Goal: Task Accomplishment & Management: Complete application form

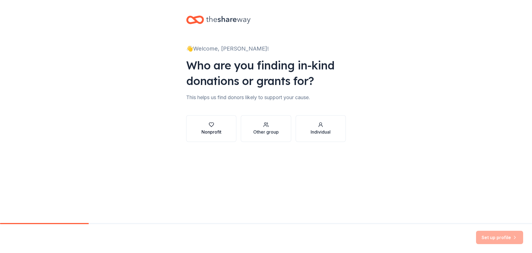
click at [215, 129] on div "Nonprofit" at bounding box center [212, 131] width 20 height 7
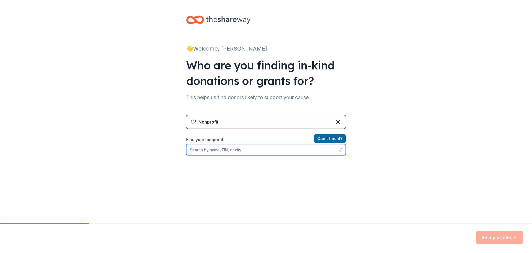
click at [236, 148] on input "Find your nonprofit" at bounding box center [266, 149] width 160 height 11
click at [221, 145] on input "Find your nonprofit" at bounding box center [266, 149] width 160 height 11
paste input "16-0743945"
type input "16-0743945"
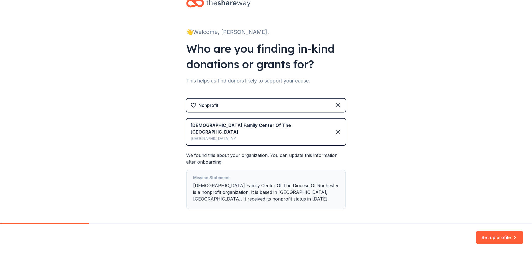
scroll to position [34, 0]
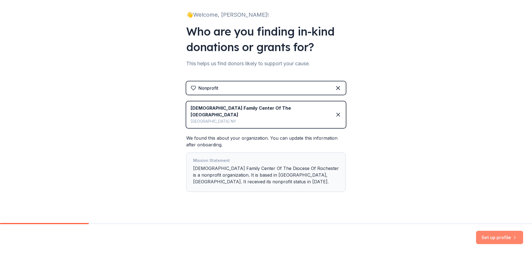
click at [488, 238] on button "Set up profile" at bounding box center [499, 236] width 47 height 13
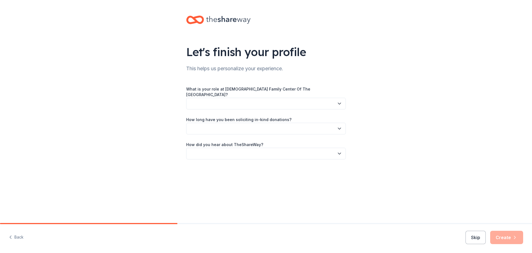
click at [244, 101] on button "button" at bounding box center [266, 104] width 160 height 12
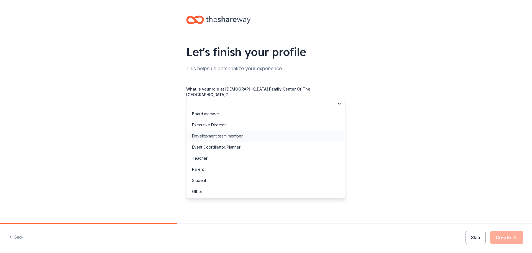
click at [225, 135] on div "Development team member" at bounding box center [217, 136] width 51 height 7
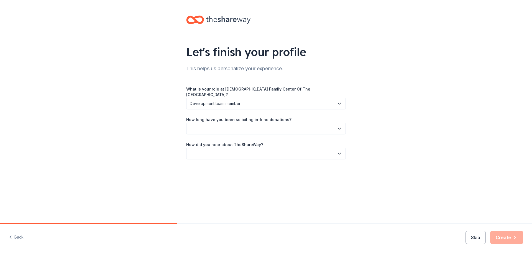
click at [241, 100] on span "Development team member" at bounding box center [262, 103] width 145 height 7
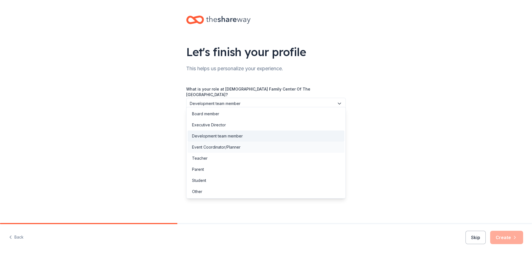
click at [224, 144] on div "Event Coordinator/Planner" at bounding box center [216, 147] width 49 height 7
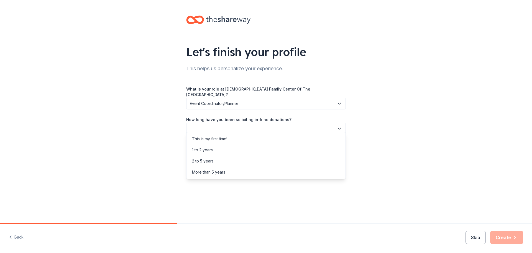
click at [235, 123] on button "button" at bounding box center [266, 129] width 160 height 12
click at [228, 146] on div "1 to 2 years" at bounding box center [266, 149] width 157 height 11
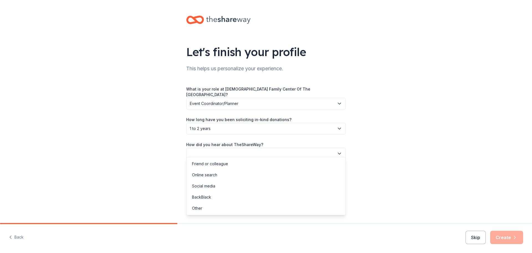
click at [228, 147] on button "button" at bounding box center [266, 153] width 160 height 12
click at [230, 163] on div "Friend or colleague" at bounding box center [266, 163] width 157 height 11
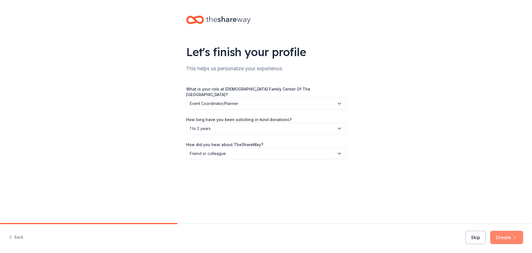
click at [502, 239] on button "Create" at bounding box center [506, 236] width 33 height 13
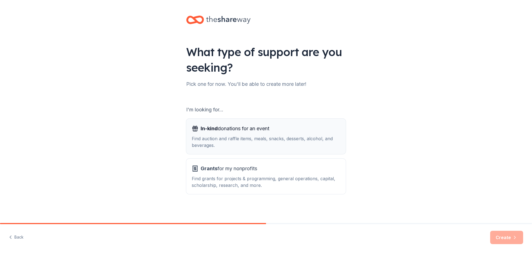
scroll to position [1, 0]
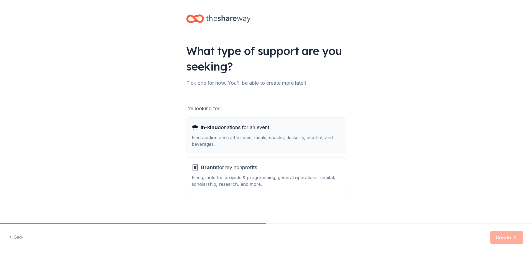
click at [237, 130] on span "In-kind donations for an event" at bounding box center [235, 127] width 69 height 9
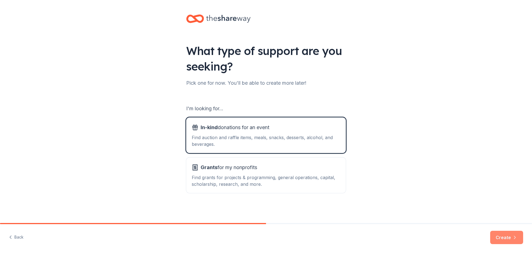
click at [512, 242] on button "Create" at bounding box center [506, 236] width 33 height 13
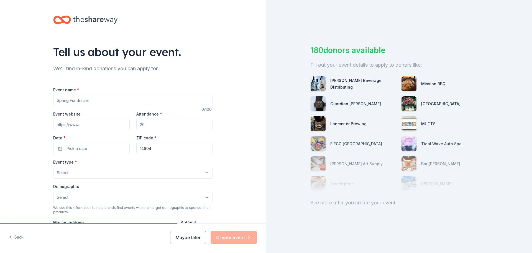
click at [143, 102] on input "Event name *" at bounding box center [133, 100] width 160 height 11
type input "Empty Bowls"
click at [96, 126] on input "Event website" at bounding box center [91, 124] width 77 height 11
click at [150, 124] on input "Attendance *" at bounding box center [174, 124] width 77 height 11
type input "500"
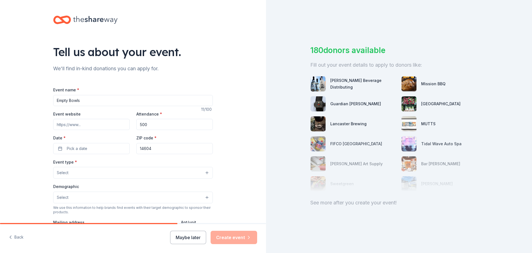
click at [157, 146] on input "14604" at bounding box center [174, 148] width 77 height 11
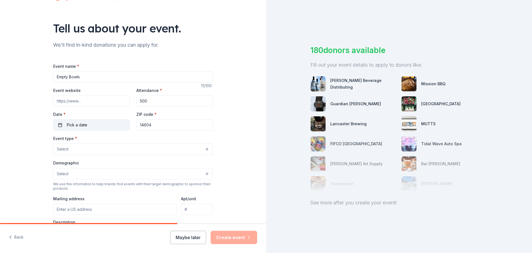
scroll to position [55, 0]
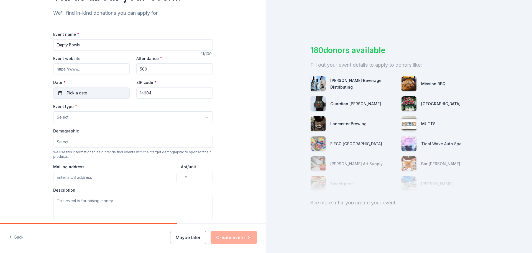
click at [81, 94] on span "Pick a date" at bounding box center [77, 93] width 21 height 7
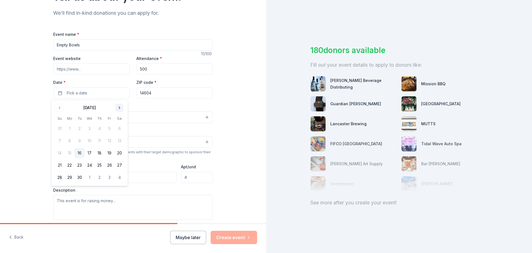
click at [119, 107] on button "Go to next month" at bounding box center [120, 108] width 8 height 8
click at [98, 139] on button "6" at bounding box center [100, 141] width 10 height 10
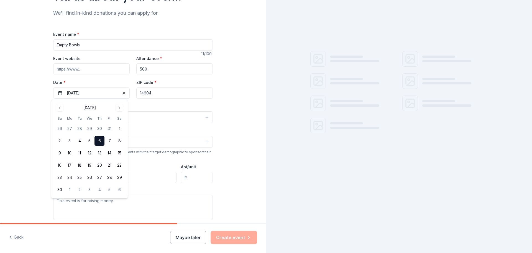
click at [168, 125] on div "Event type * Select Demographic Select We use this information to help brands f…" at bounding box center [133, 161] width 160 height 117
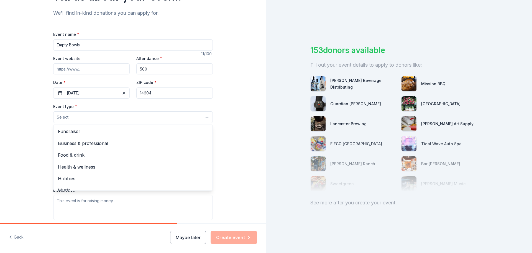
click at [74, 116] on button "Select" at bounding box center [133, 117] width 160 height 12
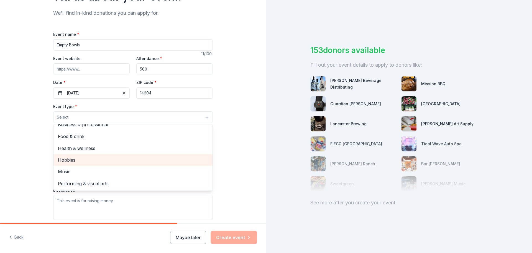
scroll to position [0, 0]
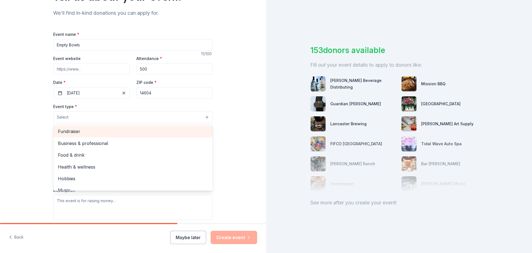
click at [98, 129] on span "Fundraiser" at bounding box center [133, 131] width 150 height 7
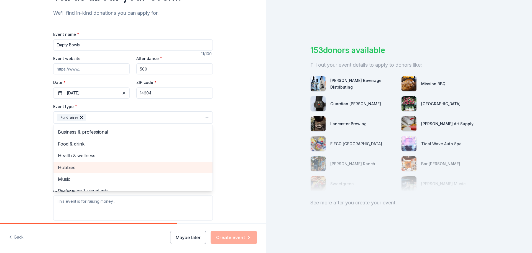
scroll to position [7, 0]
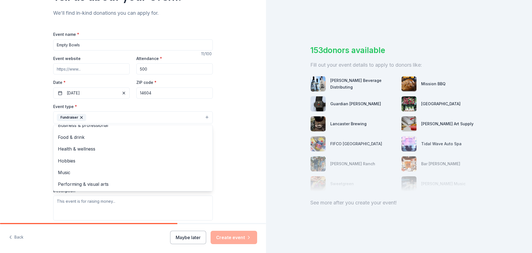
click at [27, 146] on div "Tell us about your event. We'll find in-kind donations you can apply for. Event…" at bounding box center [133, 130] width 266 height 370
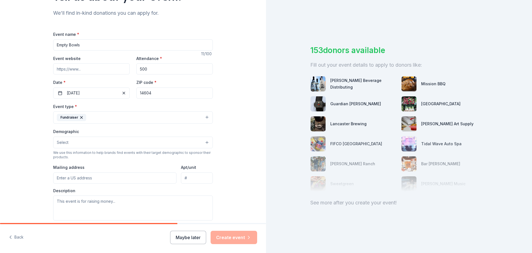
click at [83, 142] on button "Select" at bounding box center [133, 142] width 160 height 12
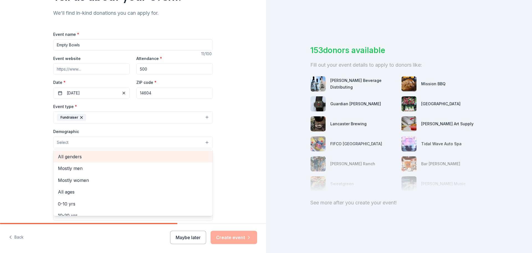
click at [91, 156] on span "All genders" at bounding box center [133, 156] width 150 height 7
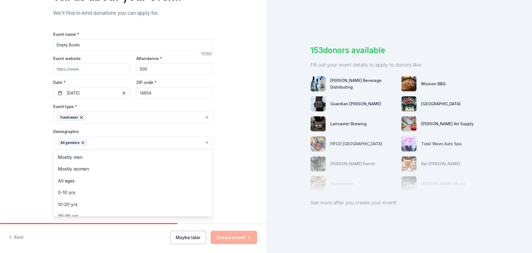
click at [32, 154] on div "Tell us about your event. We'll find in-kind donations you can apply for. Event…" at bounding box center [133, 130] width 266 height 370
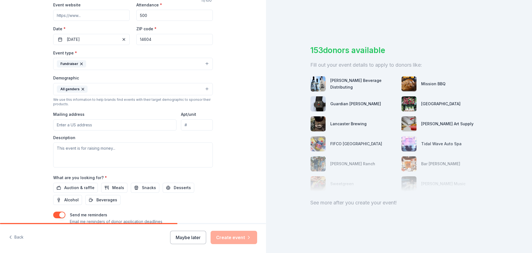
scroll to position [111, 0]
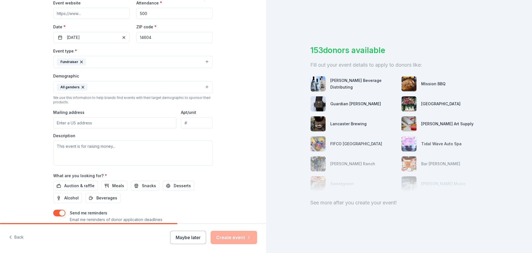
click at [76, 122] on input "Mailing address" at bounding box center [114, 122] width 123 height 11
type input "1099 Jay St."
click at [188, 124] on input "Apt/unit" at bounding box center [197, 122] width 32 height 11
type input "Building J"
click at [92, 120] on input "1099 Jay St." at bounding box center [114, 122] width 123 height 11
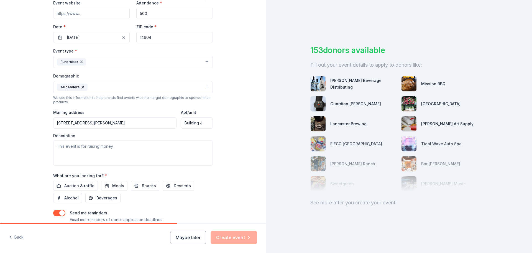
type input "1099 Jay Street, Rochester, NY, 14611"
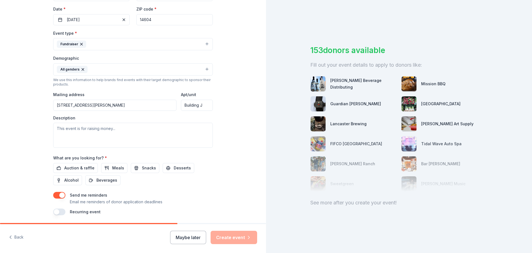
scroll to position [147, 0]
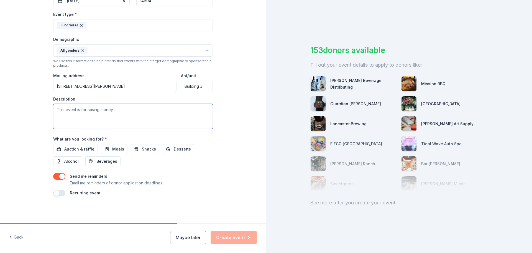
click at [95, 112] on textarea at bounding box center [133, 116] width 160 height 25
click at [67, 107] on textarea at bounding box center [133, 116] width 160 height 25
paste textarea "Catholic Charities Family and Community Services is dedicated to the common goo…"
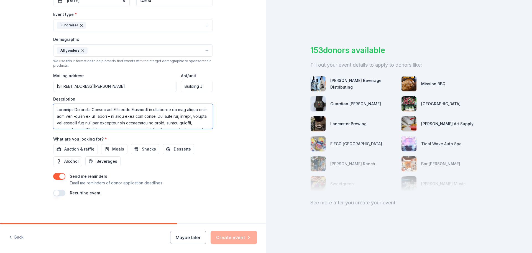
scroll to position [117, 0]
type textarea "Catholic Charities Family and Community Services is dedicated to the common goo…"
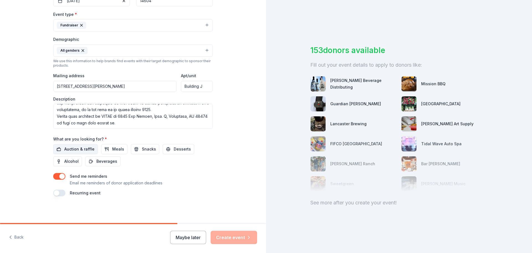
click at [76, 146] on span "Auction & raffle" at bounding box center [79, 149] width 30 height 7
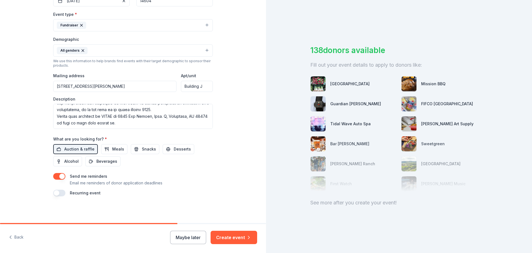
click at [55, 193] on button "button" at bounding box center [59, 192] width 12 height 7
click at [56, 193] on button "button" at bounding box center [59, 192] width 12 height 7
click at [57, 193] on button "button" at bounding box center [59, 192] width 12 height 7
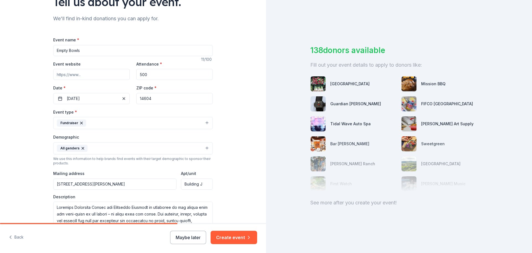
scroll to position [1, 0]
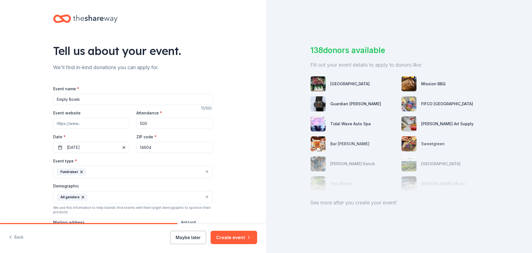
click at [77, 122] on input "Event website" at bounding box center [91, 123] width 77 height 11
paste input "https://ww2.fcscharities.org/helping/events/"
click at [65, 123] on input "https://ww2.fcscharities.org/helping/events/" at bounding box center [91, 123] width 77 height 11
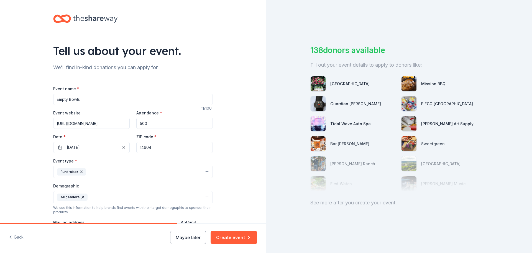
type input "[URL][DOMAIN_NAME]"
click at [0, 146] on div "Tell us about your event. We'll find in-kind donations you can apply for. Event…" at bounding box center [133, 194] width 266 height 390
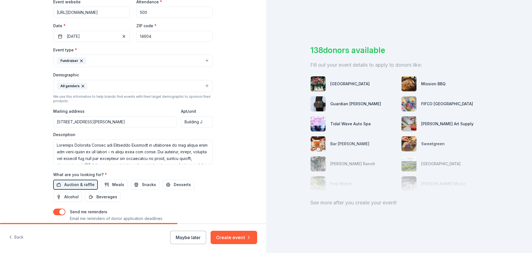
scroll to position [167, 0]
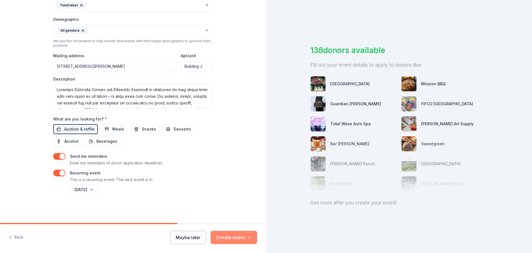
click at [230, 234] on button "Create event" at bounding box center [234, 236] width 47 height 13
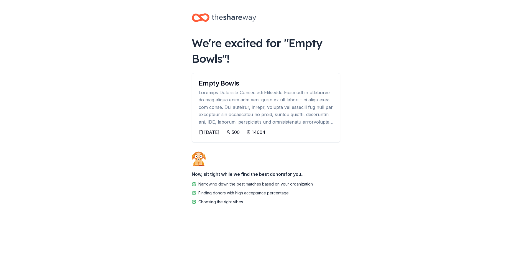
click at [266, 131] on div "14604" at bounding box center [259, 132] width 14 height 7
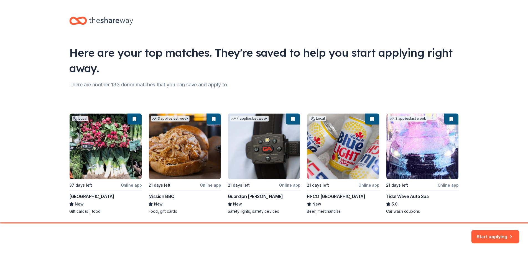
scroll to position [18, 0]
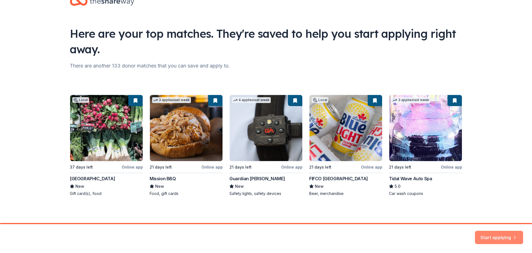
click at [495, 237] on button "Start applying" at bounding box center [499, 233] width 48 height 13
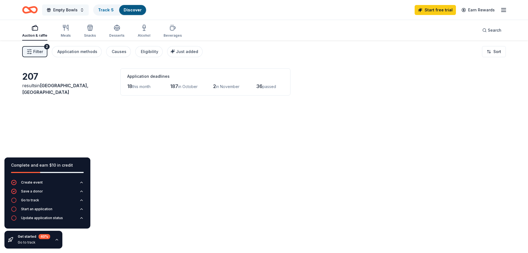
click at [71, 11] on span "Empty Bowls" at bounding box center [65, 10] width 24 height 7
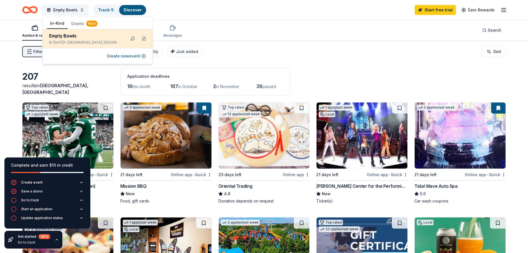
click at [113, 45] on div "Empty Bowls Nov 06, 2025 • Rochester, NY" at bounding box center [97, 38] width 110 height 19
click at [82, 38] on div "Empty Bowls" at bounding box center [85, 35] width 73 height 7
click at [70, 37] on div "Empty Bowls" at bounding box center [85, 35] width 73 height 7
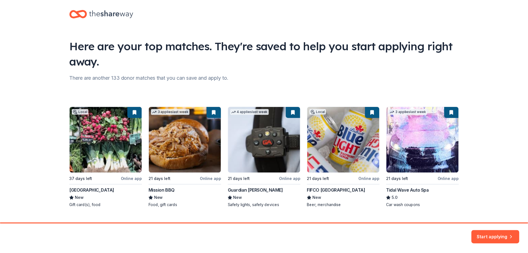
scroll to position [18, 0]
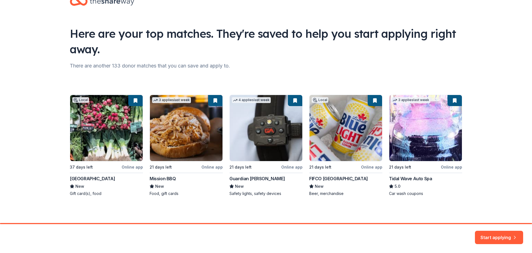
click at [494, 230] on button "Start applying" at bounding box center [499, 236] width 48 height 13
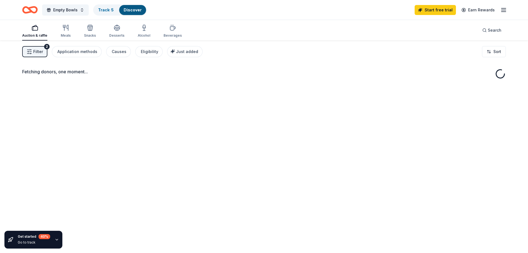
click at [504, 12] on icon "button" at bounding box center [503, 10] width 7 height 7
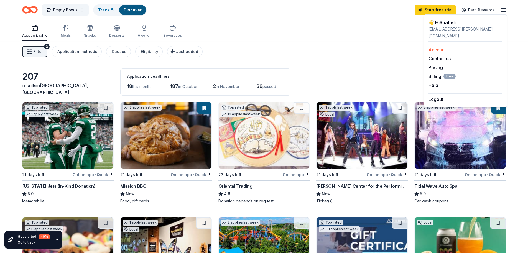
click at [448, 46] on div "Account" at bounding box center [466, 49] width 74 height 7
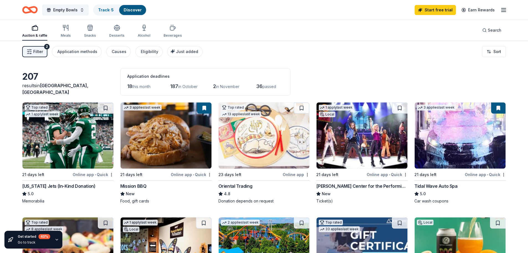
click at [56, 154] on img at bounding box center [67, 135] width 91 height 66
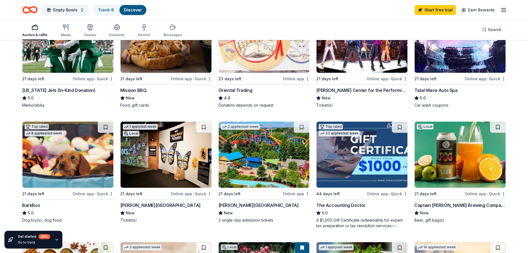
scroll to position [111, 0]
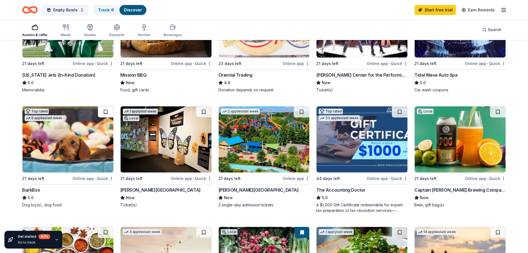
click at [104, 109] on button at bounding box center [106, 111] width 16 height 11
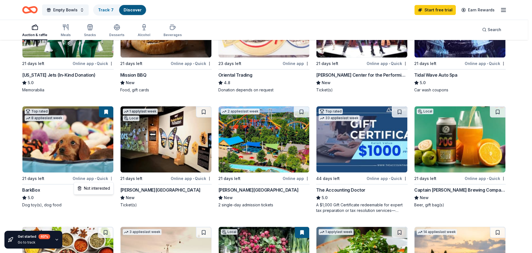
click at [111, 142] on html "Empty Bowls Track · 7 Discover Start free trial Earn Rewards Auction & raffle M…" at bounding box center [266, 15] width 532 height 253
click at [34, 142] on html "Empty Bowls Track · 7 Discover Start free trial Earn Rewards Auction & raffle M…" at bounding box center [266, 15] width 532 height 253
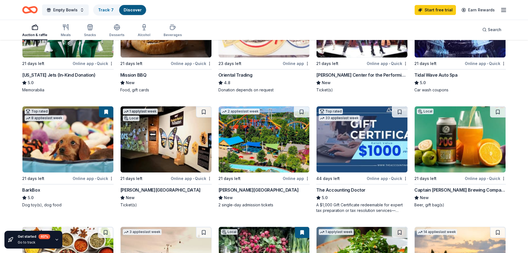
click at [40, 157] on img at bounding box center [67, 139] width 91 height 66
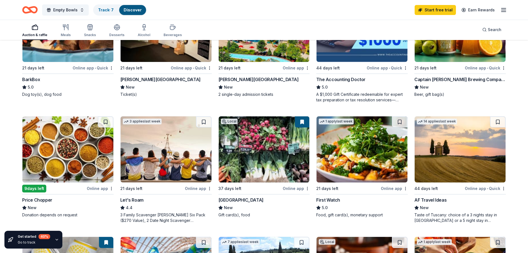
scroll to position [222, 0]
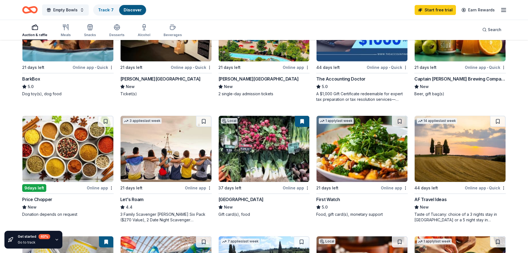
click at [436, 202] on div "AF Travel Ideas" at bounding box center [430, 199] width 32 height 7
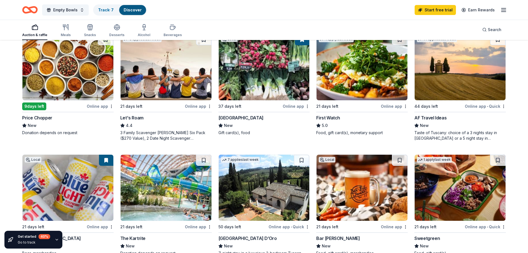
scroll to position [388, 0]
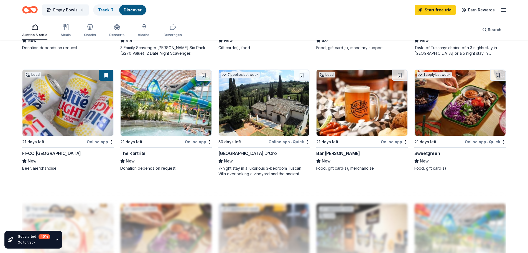
click at [89, 141] on div "Online app" at bounding box center [100, 141] width 27 height 7
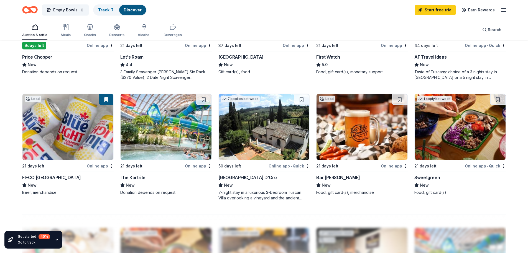
scroll to position [360, 0]
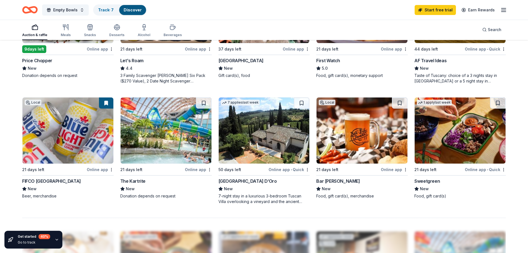
click at [353, 152] on img at bounding box center [362, 130] width 91 height 66
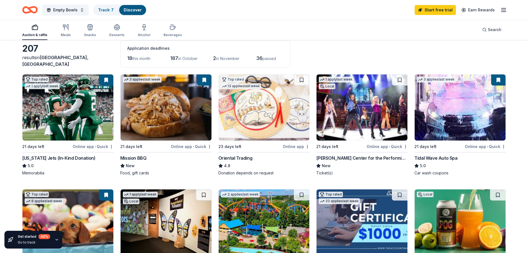
scroll to position [28, 0]
click at [207, 146] on div "Online app • Quick" at bounding box center [191, 146] width 41 height 7
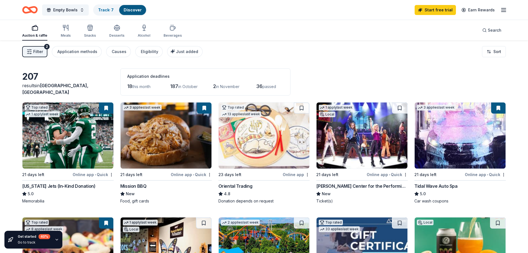
click at [101, 174] on div "Online app • Quick" at bounding box center [93, 174] width 41 height 7
click at [233, 183] on div "Oriental Trading" at bounding box center [235, 185] width 34 height 7
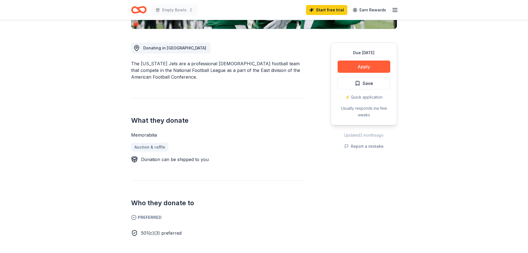
scroll to position [139, 0]
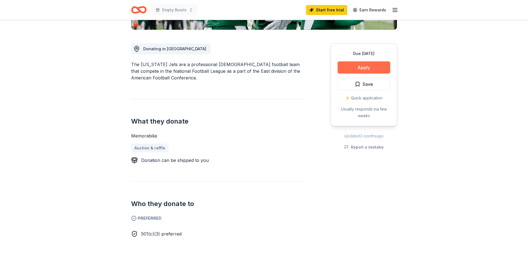
click at [371, 66] on button "Apply" at bounding box center [364, 67] width 53 height 12
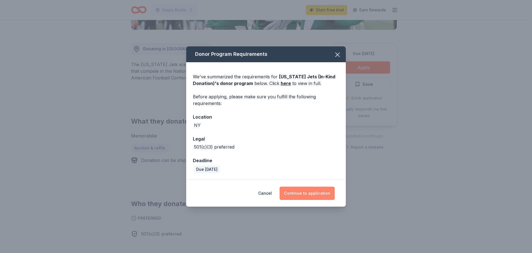
click at [291, 190] on button "Continue to application" at bounding box center [307, 192] width 55 height 13
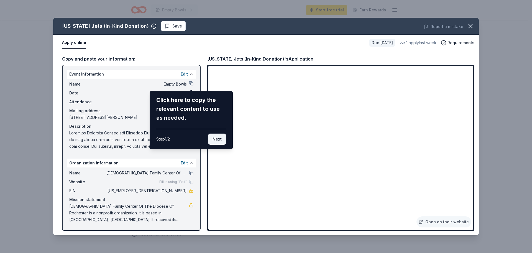
click at [218, 139] on button "Next" at bounding box center [217, 138] width 18 height 11
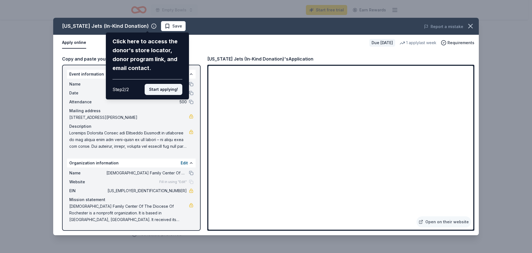
click at [160, 92] on button "Start applying!" at bounding box center [164, 89] width 38 height 11
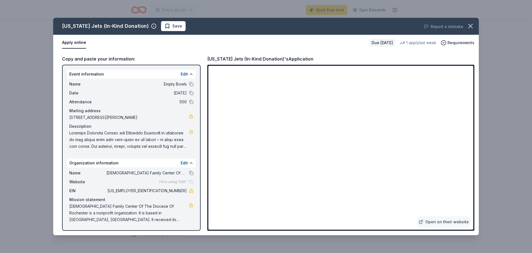
click at [410, 222] on div "New York Jets (In-Kind Donation) Save Report a mistake Apply online Due in 21 d…" at bounding box center [266, 126] width 426 height 217
drag, startPoint x: 472, startPoint y: 91, endPoint x: 472, endPoint y: 111, distance: 20.3
click at [473, 109] on div "New York Jets (In-Kind Donation) Save Report a mistake Apply online Due in 21 d…" at bounding box center [266, 126] width 426 height 217
click at [461, 203] on div "New York Jets (In-Kind Donation) Save Report a mistake Apply online Due in 21 d…" at bounding box center [266, 126] width 426 height 217
click at [400, 220] on div "New York Jets (In-Kind Donation) Save Report a mistake Apply online Due in 21 d…" at bounding box center [266, 126] width 426 height 217
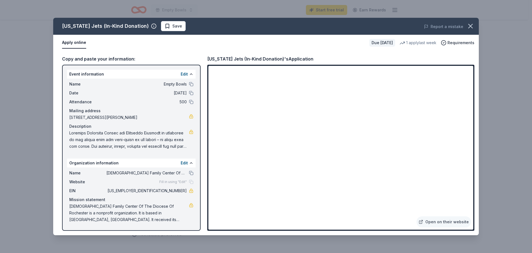
click at [400, 220] on div "New York Jets (In-Kind Donation) Save Report a mistake Apply online Due in 21 d…" at bounding box center [266, 126] width 426 height 217
click at [470, 25] on icon "button" at bounding box center [471, 26] width 4 height 4
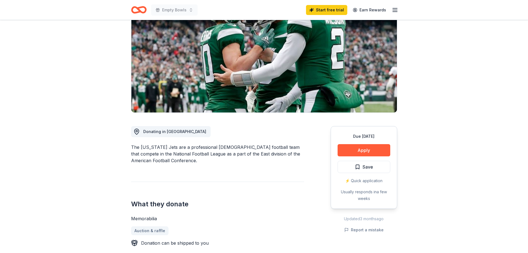
scroll to position [55, 0]
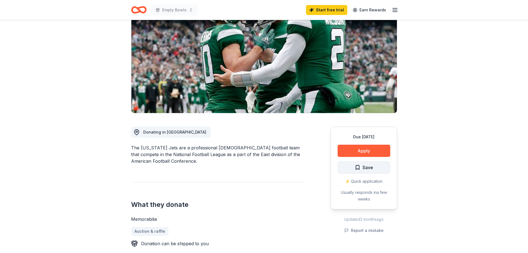
click at [359, 169] on span "Save" at bounding box center [364, 167] width 18 height 7
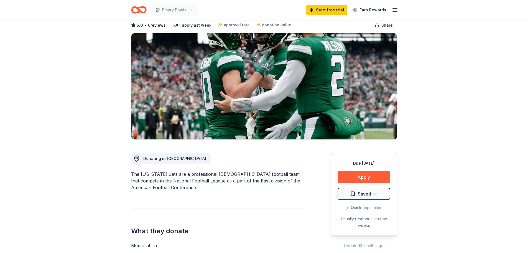
scroll to position [0, 0]
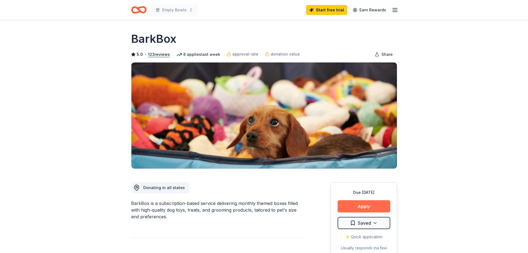
click at [347, 205] on button "Apply" at bounding box center [364, 206] width 53 height 12
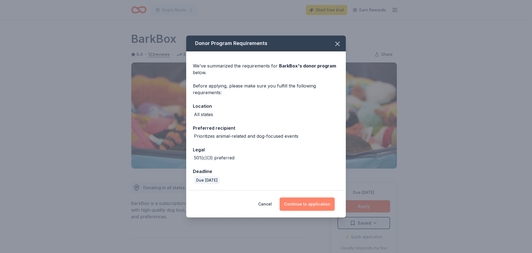
click at [303, 202] on button "Continue to application" at bounding box center [307, 203] width 55 height 13
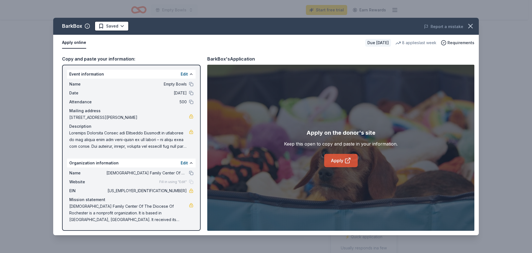
click at [349, 158] on icon at bounding box center [350, 159] width 2 height 2
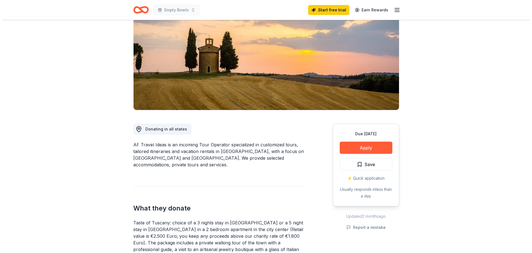
scroll to position [83, 0]
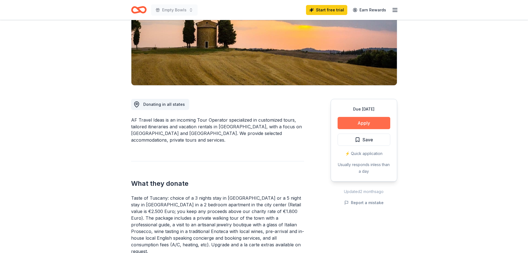
click at [368, 121] on button "Apply" at bounding box center [364, 123] width 53 height 12
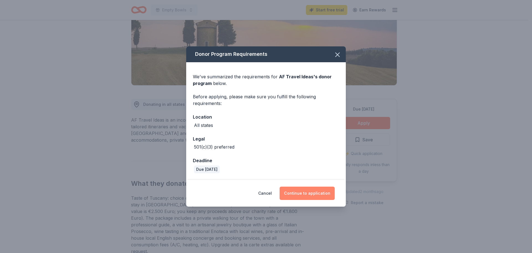
click at [310, 191] on button "Continue to application" at bounding box center [307, 192] width 55 height 13
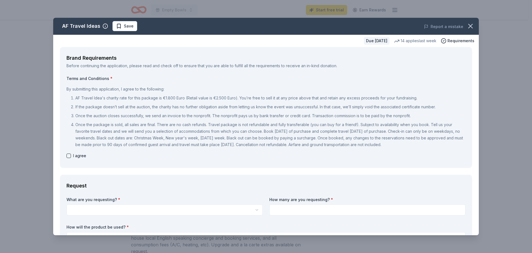
click at [67, 158] on div "I agree" at bounding box center [266, 155] width 399 height 7
click at [70, 153] on button "button" at bounding box center [69, 155] width 4 height 4
checkbox input "true"
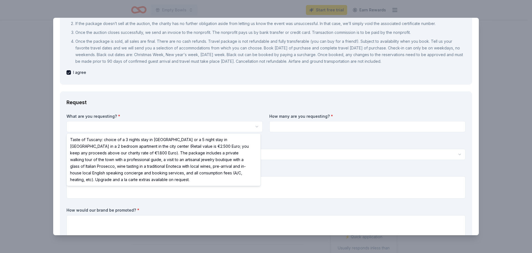
scroll to position [0, 0]
click at [121, 124] on html "Empty Bowls Start free trial Earn Rewards Due [DATE] Share AF Travel Ideas New …" at bounding box center [266, 126] width 532 height 253
select select "Taste of Tuscany: choice of a 3 nights stay in [GEOGRAPHIC_DATA] or a 5 night s…"
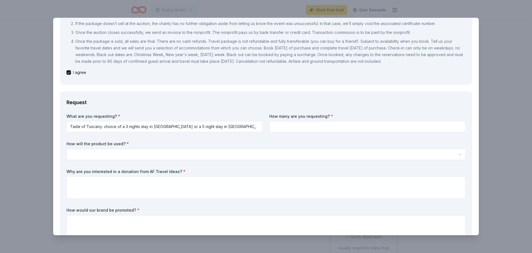
click at [346, 130] on input at bounding box center [367, 126] width 196 height 11
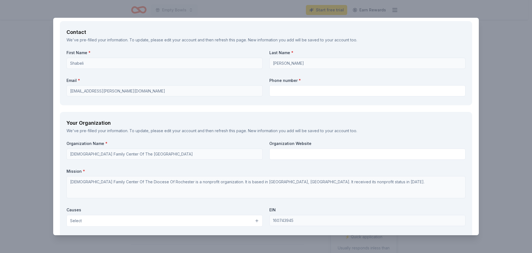
scroll to position [554, 0]
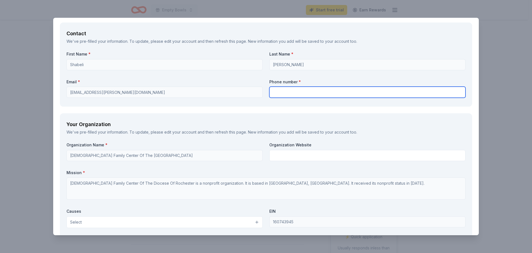
click at [284, 92] on input "text" at bounding box center [367, 92] width 196 height 11
type input "5852127935"
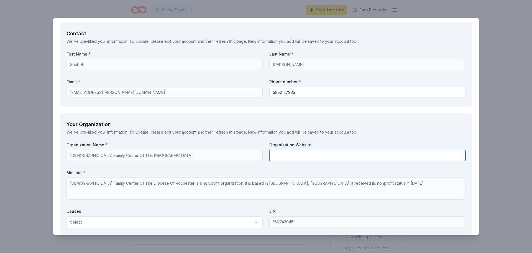
type input "Catholic Charities Family & Community Services"
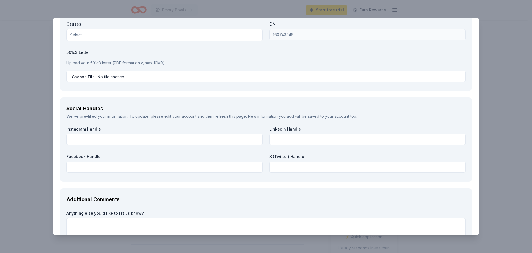
scroll to position [701, 0]
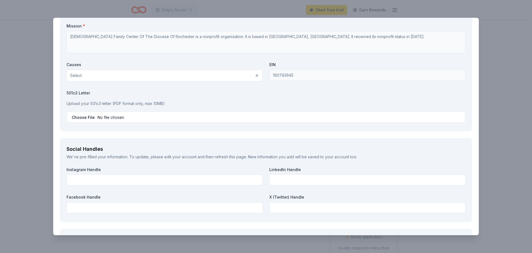
click at [510, 151] on div "AF Travel Ideas Save Report a mistake Due in 44 days 14 applies last week Requi…" at bounding box center [266, 126] width 532 height 253
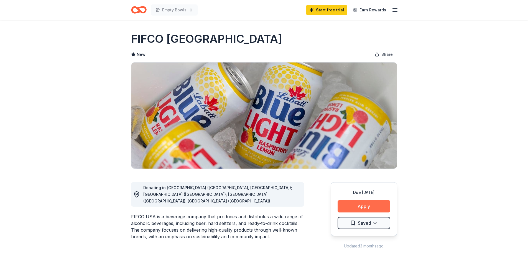
click at [378, 203] on button "Apply" at bounding box center [364, 206] width 53 height 12
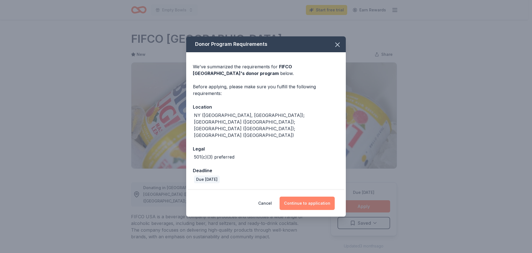
click at [296, 196] on button "Continue to application" at bounding box center [307, 202] width 55 height 13
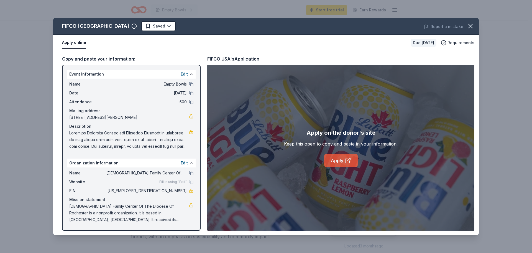
click at [340, 159] on link "Apply" at bounding box center [341, 160] width 34 height 13
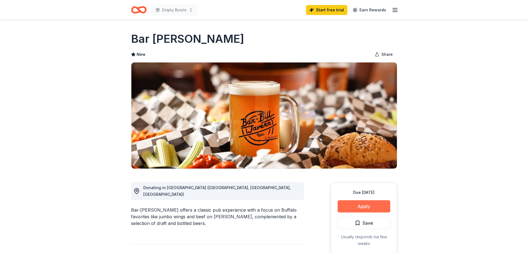
click at [366, 207] on button "Apply" at bounding box center [364, 206] width 53 height 12
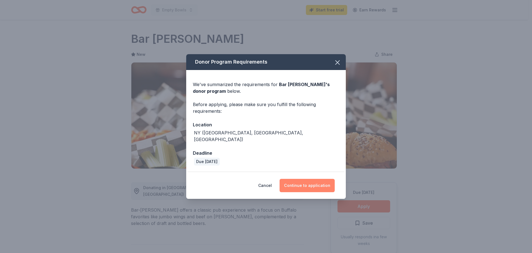
click at [300, 180] on button "Continue to application" at bounding box center [307, 185] width 55 height 13
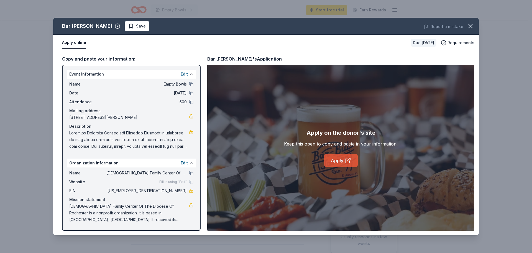
click at [345, 165] on link "Apply" at bounding box center [341, 160] width 34 height 13
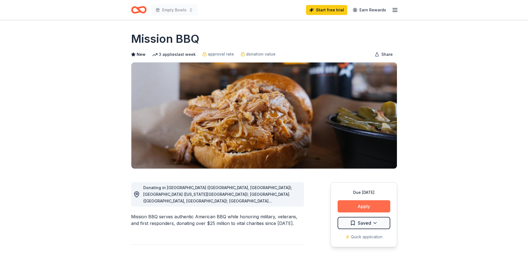
click at [374, 201] on button "Apply" at bounding box center [364, 206] width 53 height 12
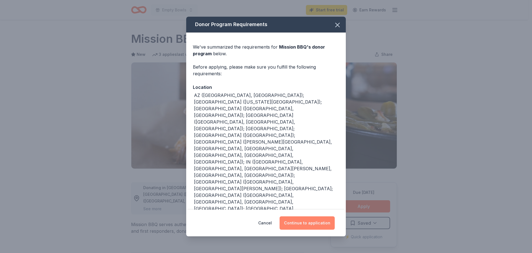
click at [312, 220] on button "Continue to application" at bounding box center [307, 222] width 55 height 13
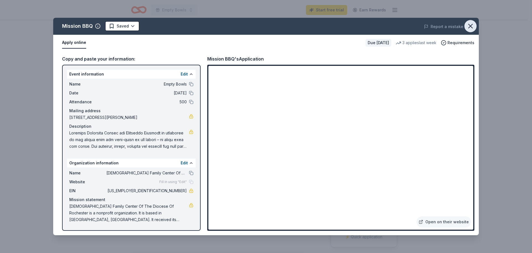
click at [470, 24] on icon "button" at bounding box center [471, 26] width 8 height 8
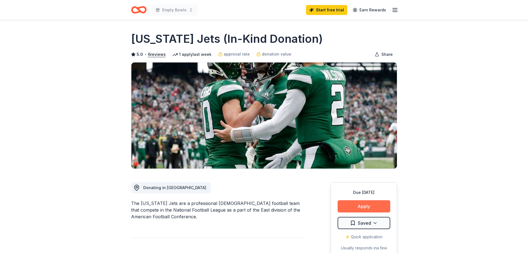
click at [362, 208] on button "Apply" at bounding box center [364, 206] width 53 height 12
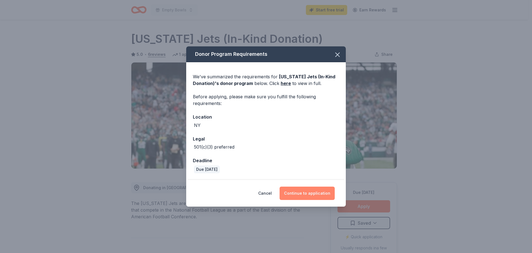
click at [304, 195] on button "Continue to application" at bounding box center [307, 192] width 55 height 13
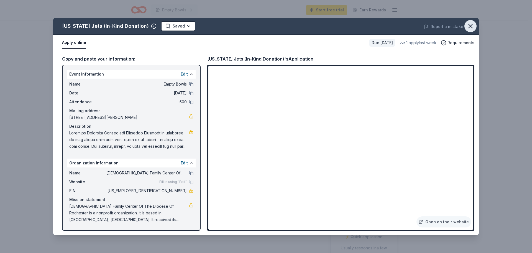
drag, startPoint x: 471, startPoint y: 25, endPoint x: 466, endPoint y: 25, distance: 5.0
click at [471, 25] on icon "button" at bounding box center [471, 26] width 8 height 8
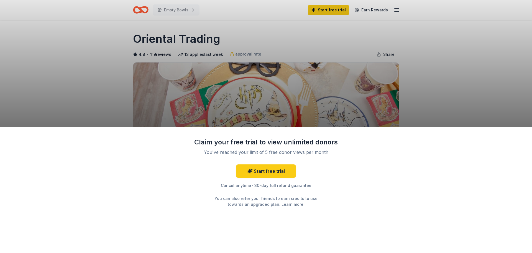
click at [417, 90] on div "Claim your free trial to view unlimited donors You've reached your limit of 5 f…" at bounding box center [266, 126] width 532 height 253
click at [463, 108] on div "Claim your free trial to view unlimited donors You've reached your limit of 5 f…" at bounding box center [266, 126] width 532 height 253
